Goal: Find specific page/section: Find specific page/section

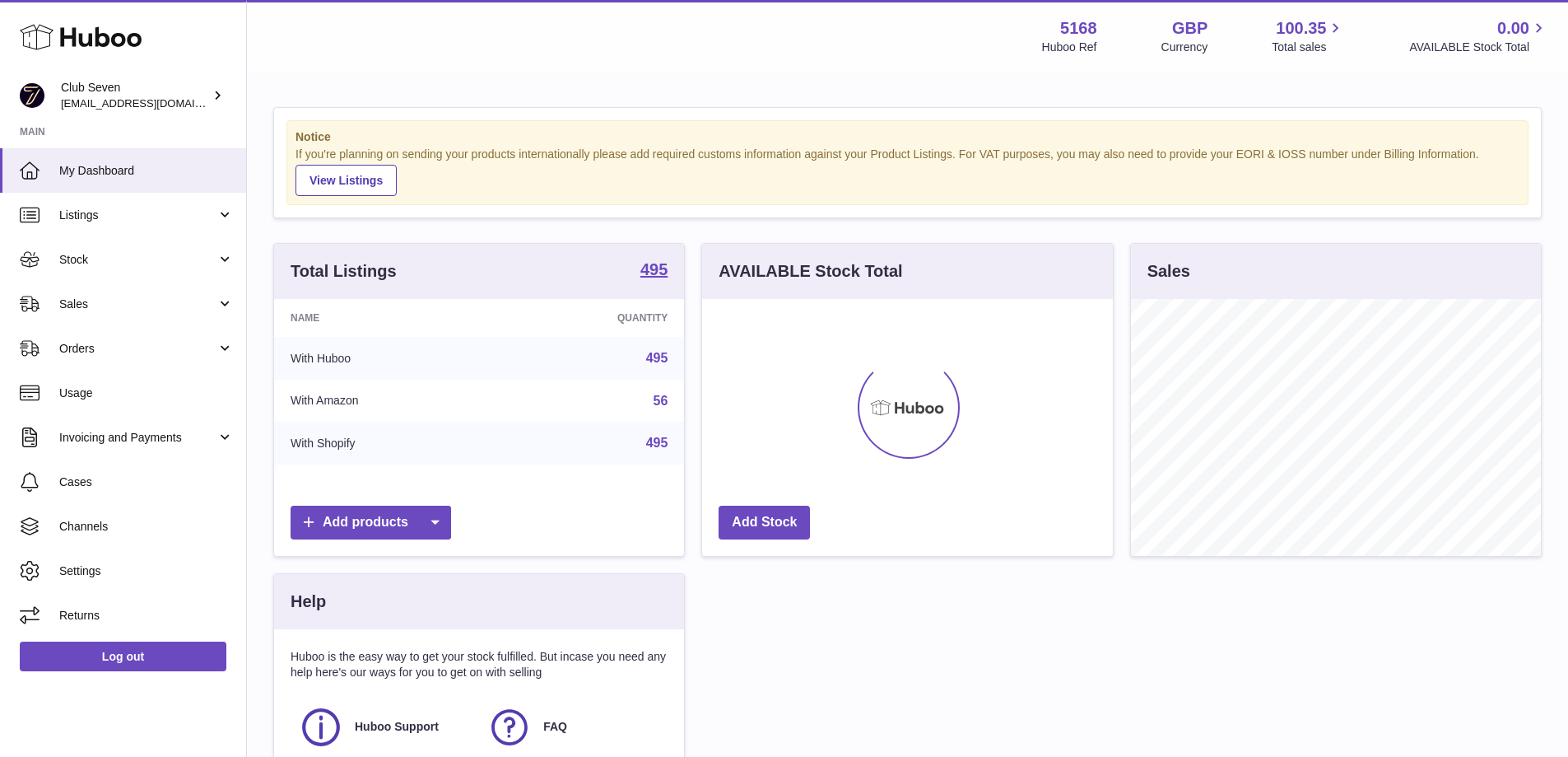
scroll to position [257, 411]
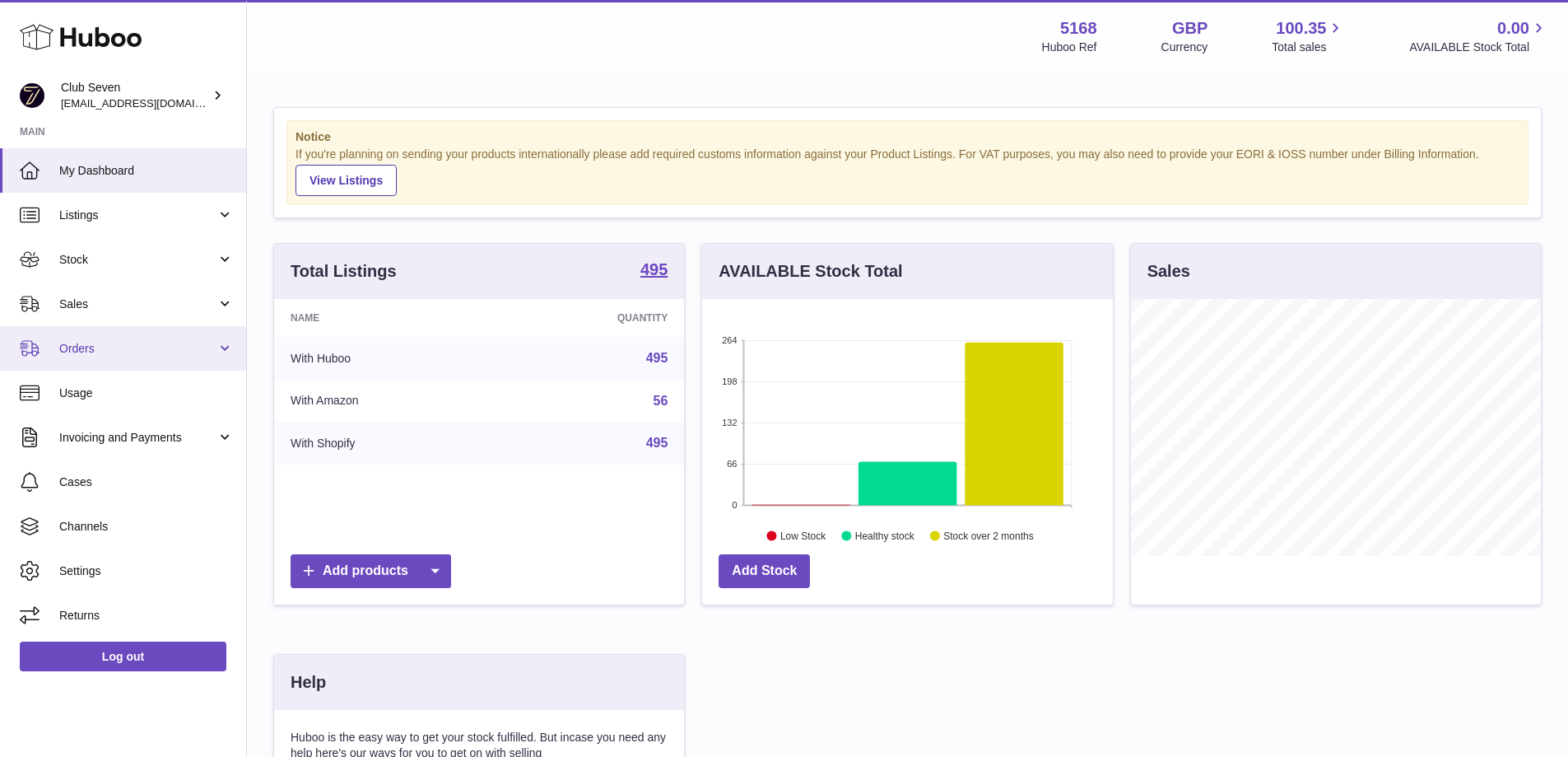
click at [102, 343] on span "Orders" at bounding box center [138, 348] width 158 height 16
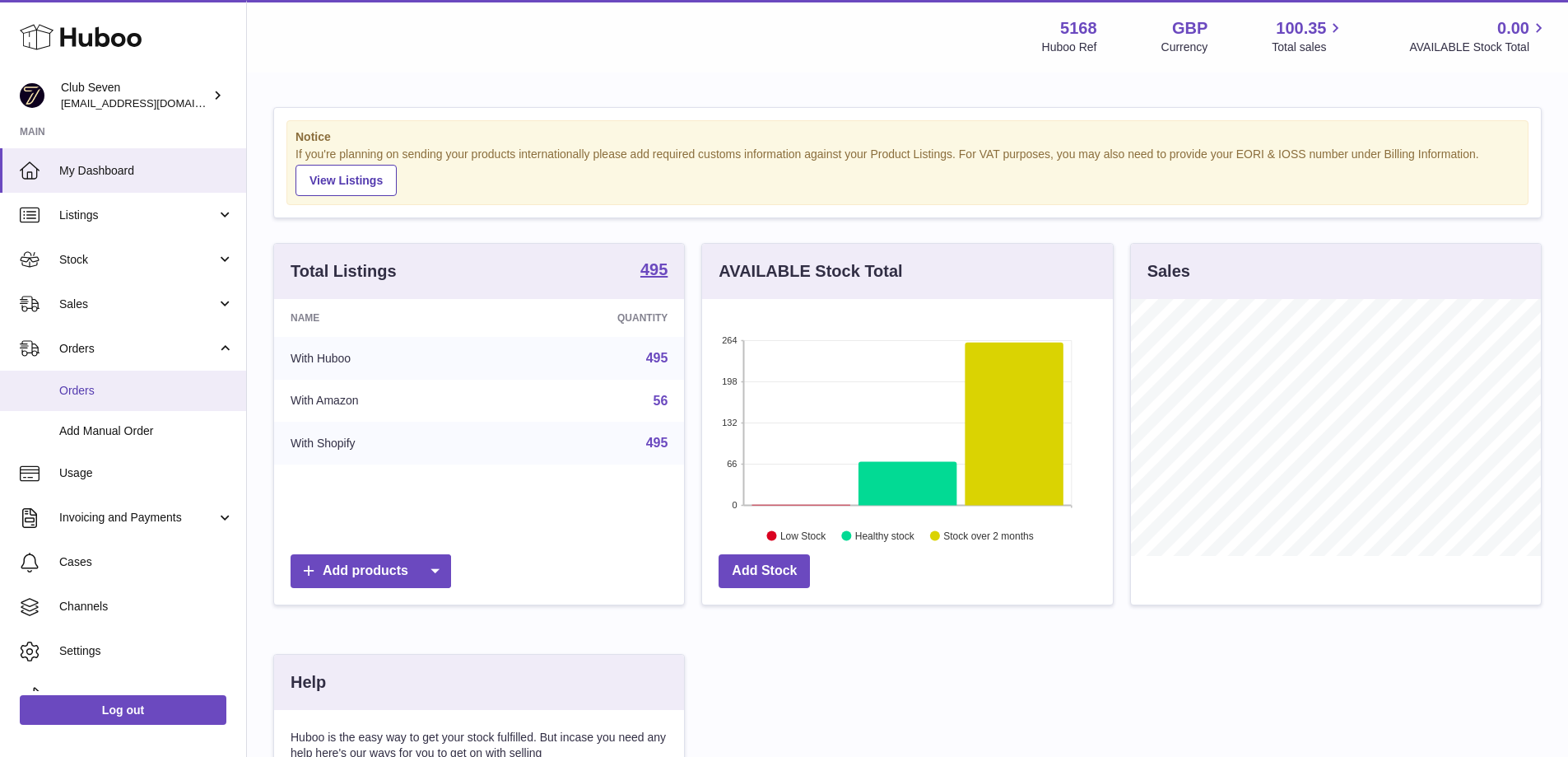
click at [105, 397] on span "Orders" at bounding box center [146, 390] width 174 height 16
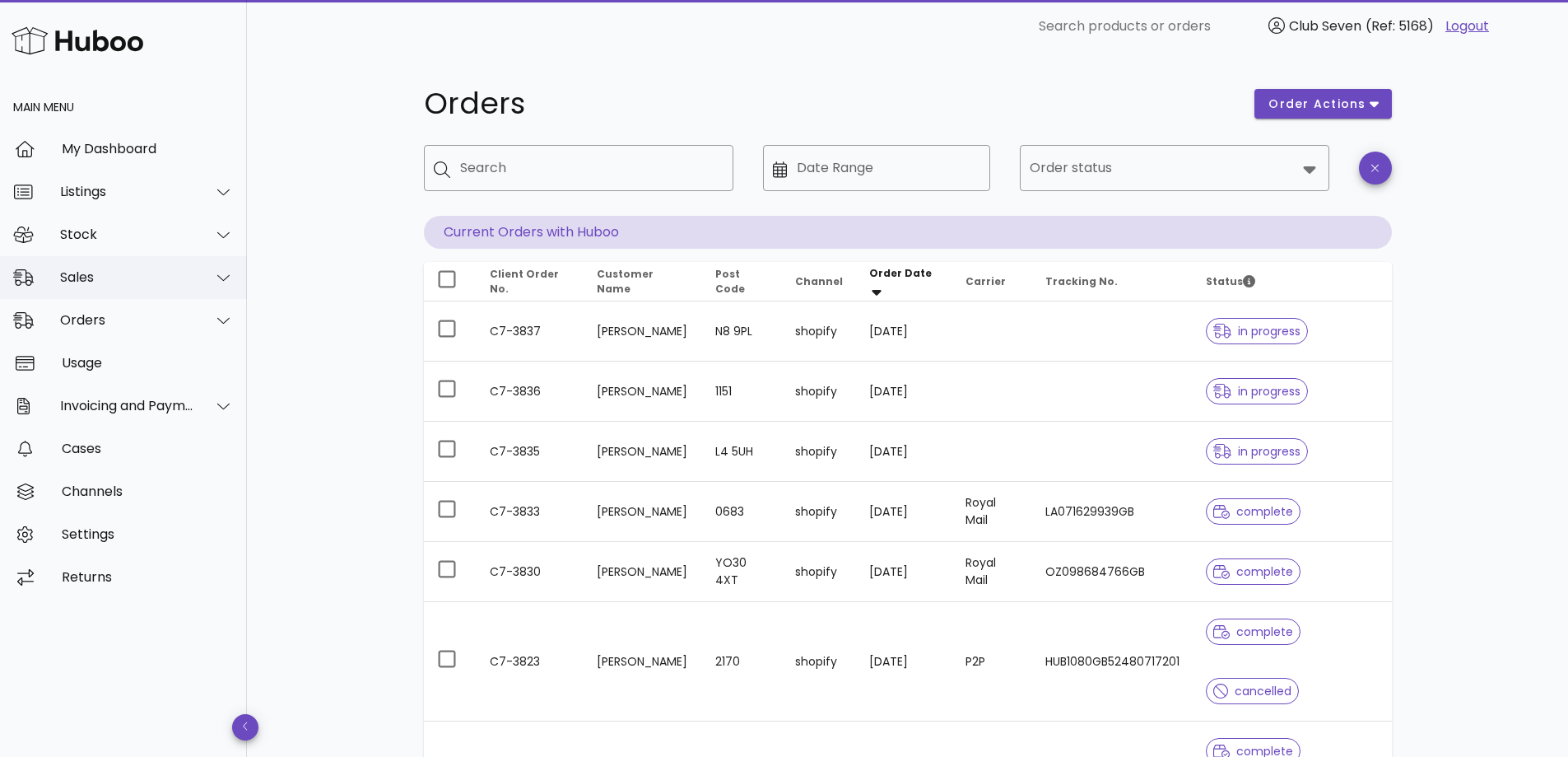
click at [95, 283] on div "Sales" at bounding box center [127, 277] width 134 height 16
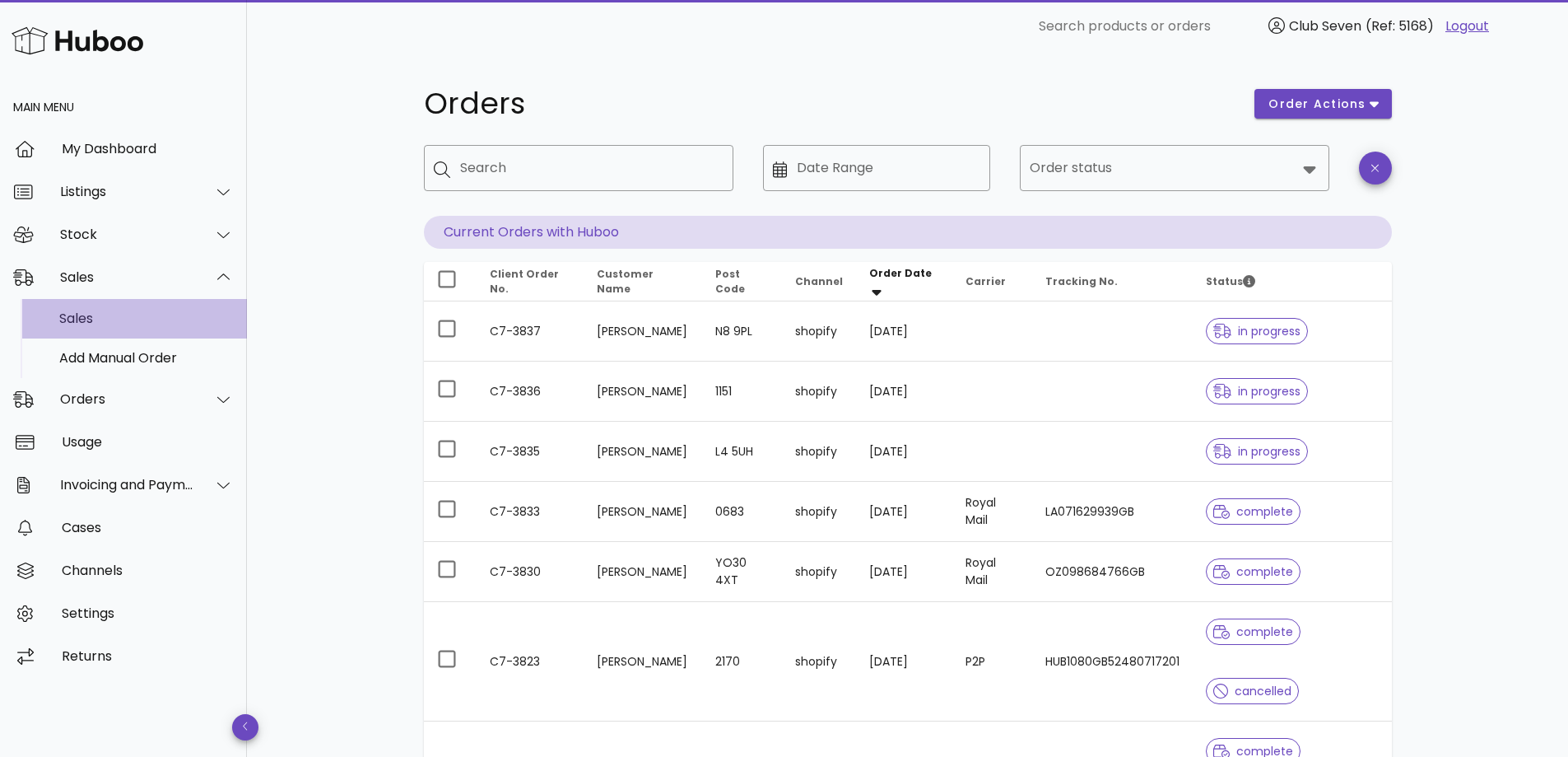
click at [96, 310] on div "Sales" at bounding box center [146, 318] width 174 height 16
